Goal: Task Accomplishment & Management: Use online tool/utility

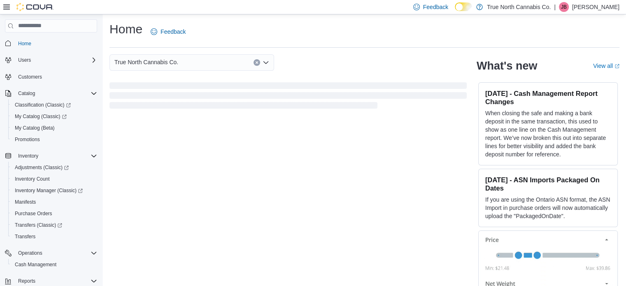
scroll to position [82, 0]
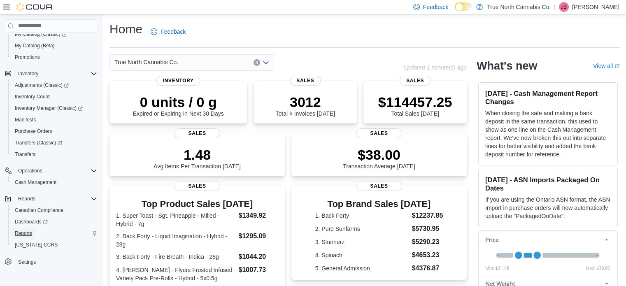
click at [23, 233] on span "Reports" at bounding box center [23, 233] width 17 height 7
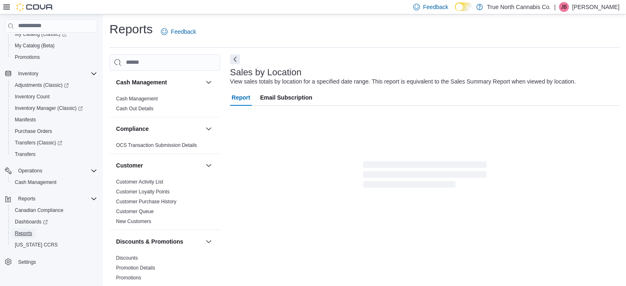
scroll to position [19, 0]
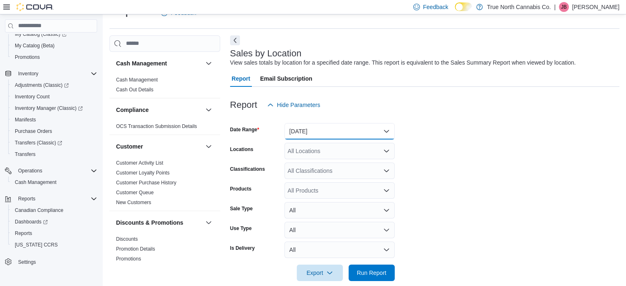
click at [384, 133] on button "[DATE]" at bounding box center [339, 131] width 110 height 16
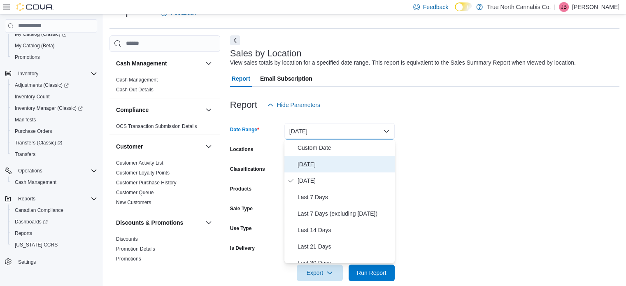
click at [308, 163] on span "[DATE]" at bounding box center [344, 164] width 94 height 10
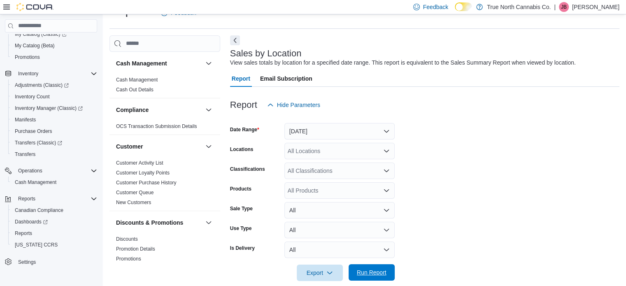
click at [362, 272] on span "Run Report" at bounding box center [372, 272] width 30 height 8
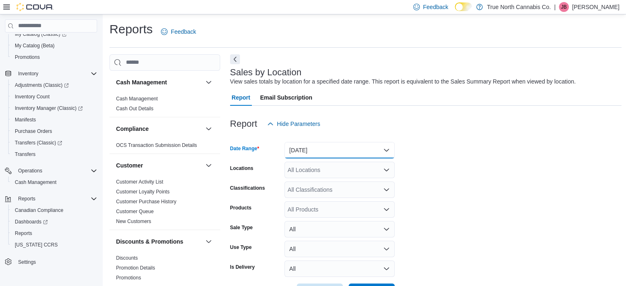
click at [387, 151] on button "[DATE]" at bounding box center [339, 150] width 110 height 16
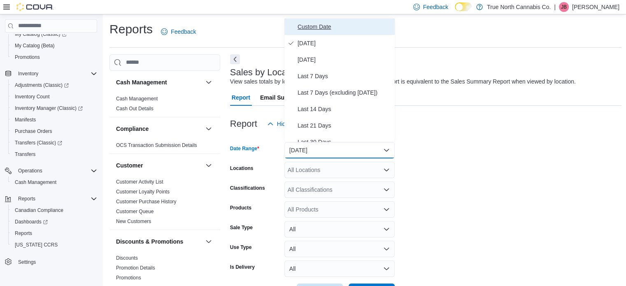
click at [313, 27] on span "Custom Date" at bounding box center [344, 27] width 94 height 10
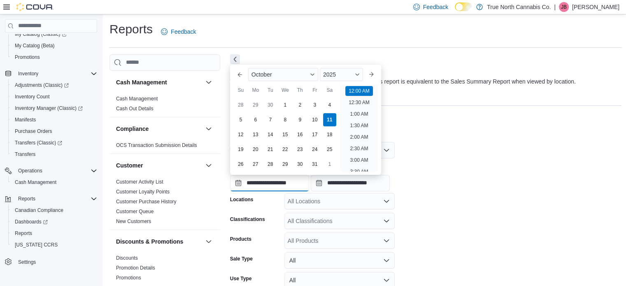
click at [258, 185] on input "**********" at bounding box center [269, 183] width 79 height 16
click at [239, 123] on div "5" at bounding box center [240, 119] width 14 height 14
type input "**********"
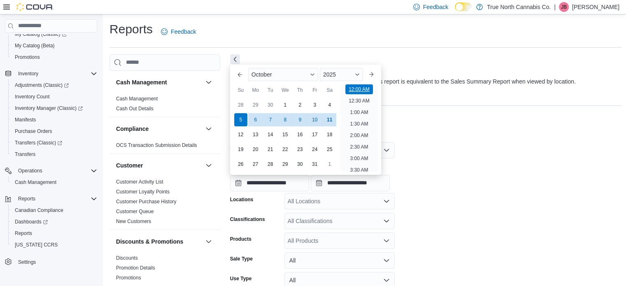
click at [352, 92] on li "12:00 AM" at bounding box center [359, 89] width 28 height 10
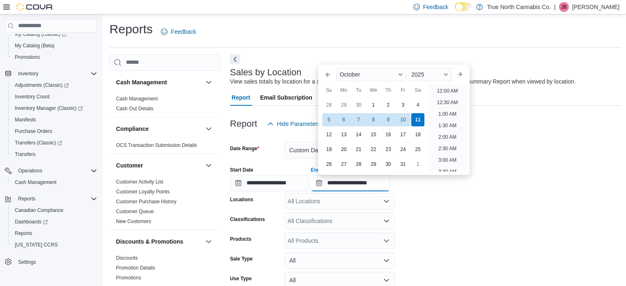
click at [371, 180] on input "**********" at bounding box center [350, 183] width 79 height 16
click at [444, 163] on li "11:30 PM" at bounding box center [447, 165] width 28 height 10
type input "**********"
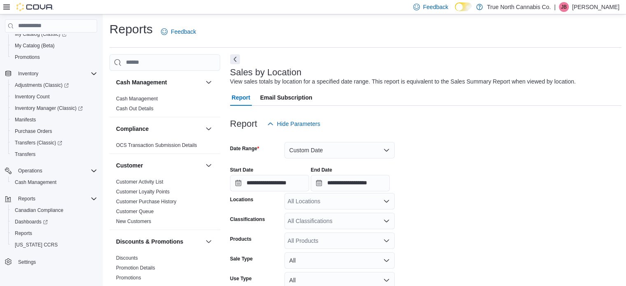
click at [385, 200] on icon "Open list of options" at bounding box center [386, 201] width 5 height 2
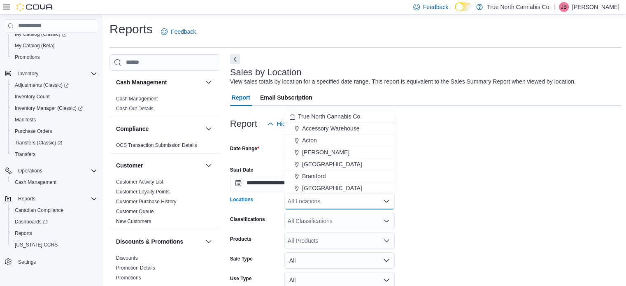
click at [314, 153] on span "[PERSON_NAME]" at bounding box center [325, 152] width 47 height 8
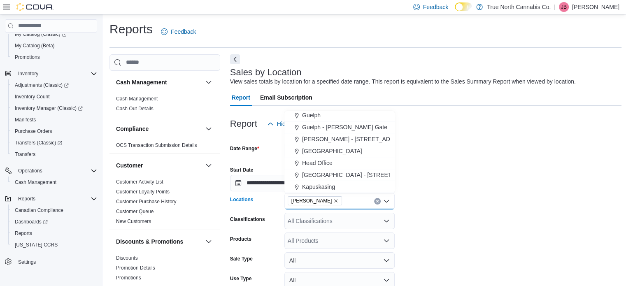
scroll to position [205, 0]
click at [312, 151] on span "[GEOGRAPHIC_DATA]" at bounding box center [332, 150] width 60 height 8
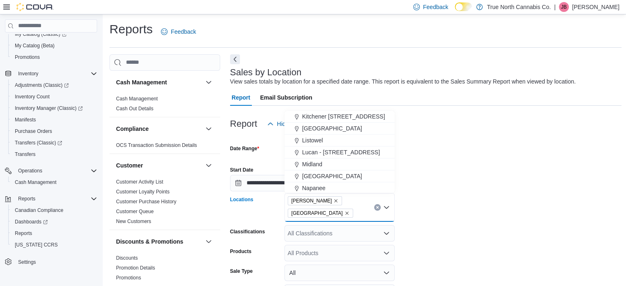
scroll to position [288, 0]
click at [311, 141] on span "Listowel" at bounding box center [312, 139] width 21 height 8
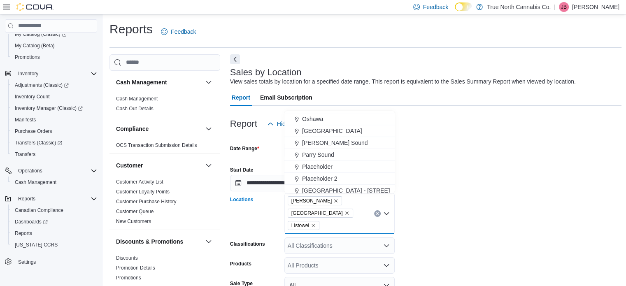
scroll to position [403, 0]
click at [311, 144] on span "[PERSON_NAME] Sound" at bounding box center [335, 143] width 66 height 8
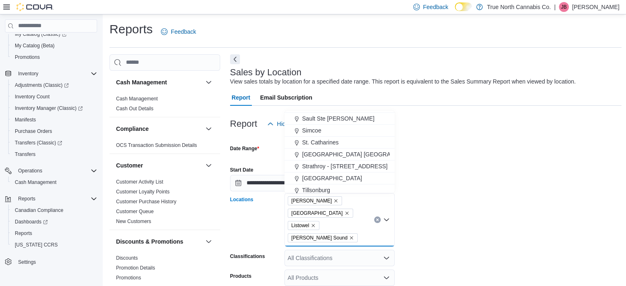
scroll to position [492, 0]
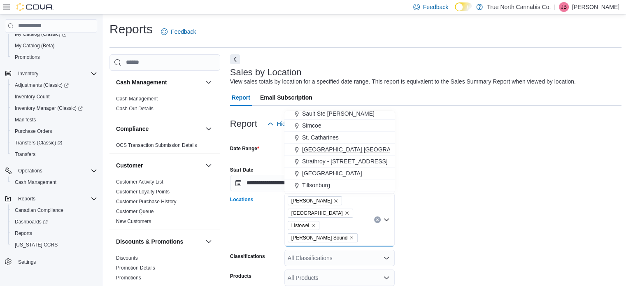
click at [311, 146] on span "[GEOGRAPHIC_DATA] [GEOGRAPHIC_DATA] [GEOGRAPHIC_DATA]" at bounding box center [393, 149] width 183 height 8
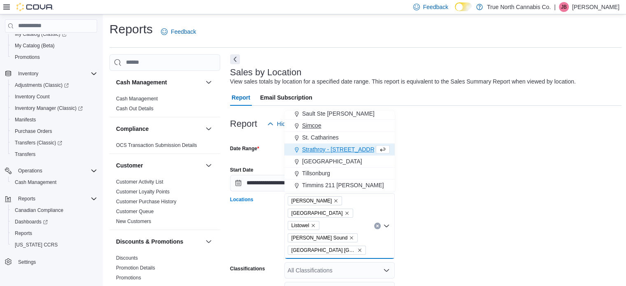
click at [315, 125] on span "Simcoe" at bounding box center [311, 125] width 19 height 8
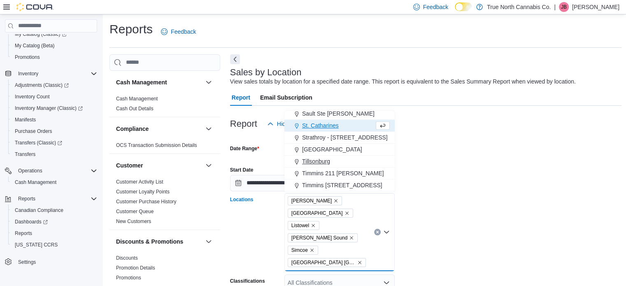
click at [321, 164] on span "Tillsonburg" at bounding box center [316, 161] width 28 height 8
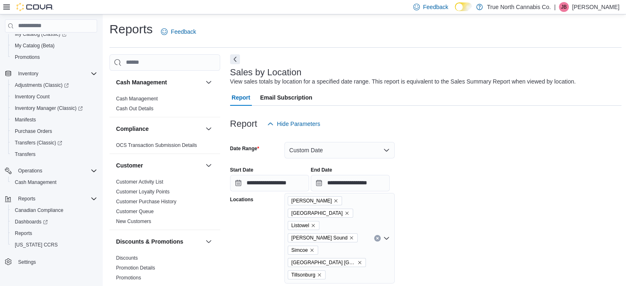
click at [473, 203] on form "**********" at bounding box center [426, 268] width 392 height 273
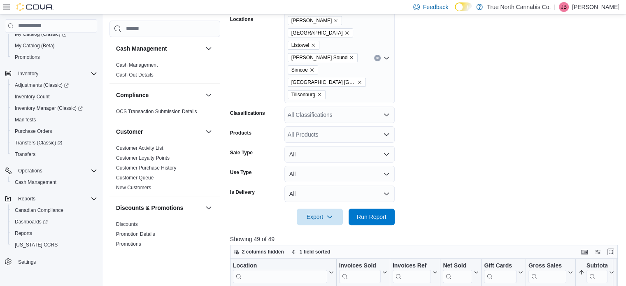
scroll to position [187, 0]
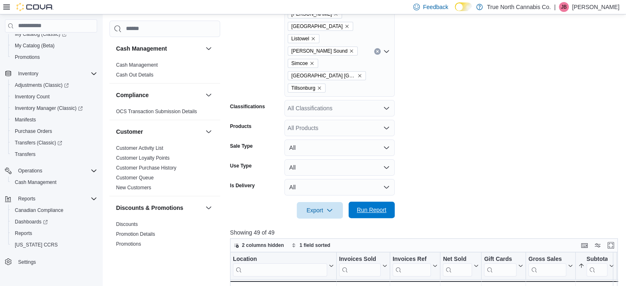
click at [376, 206] on span "Run Report" at bounding box center [372, 210] width 30 height 8
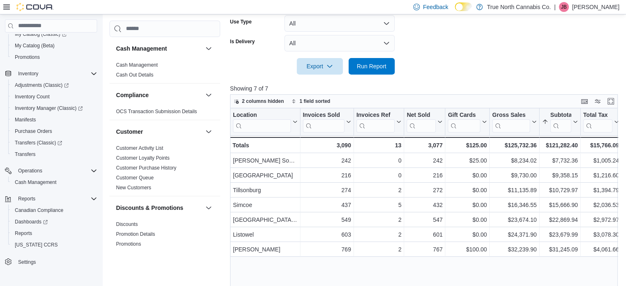
scroll to position [349, 0]
